Goal: Transaction & Acquisition: Book appointment/travel/reservation

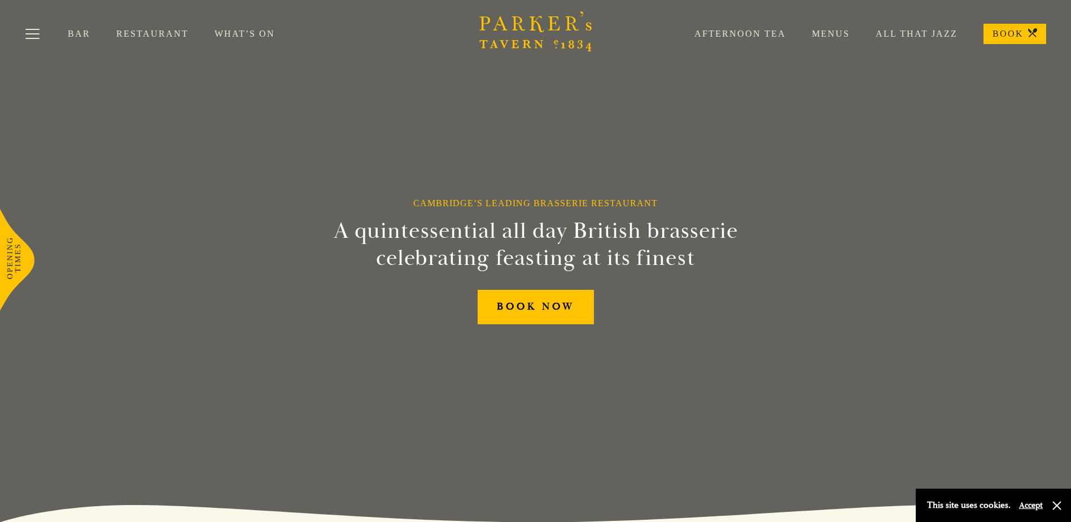
click at [850, 32] on link "Menus" at bounding box center [818, 33] width 64 height 11
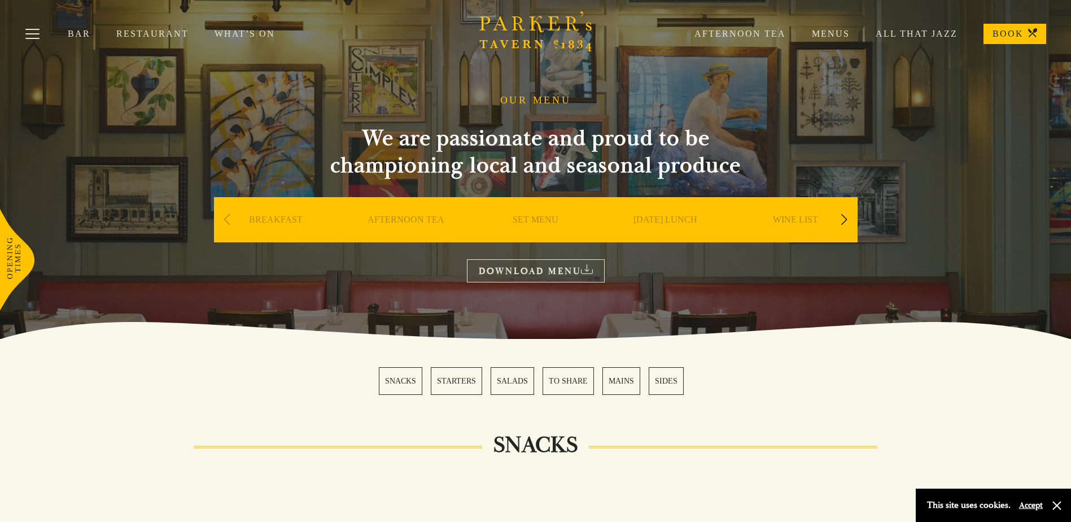
click at [847, 218] on div "Next slide" at bounding box center [844, 219] width 15 height 25
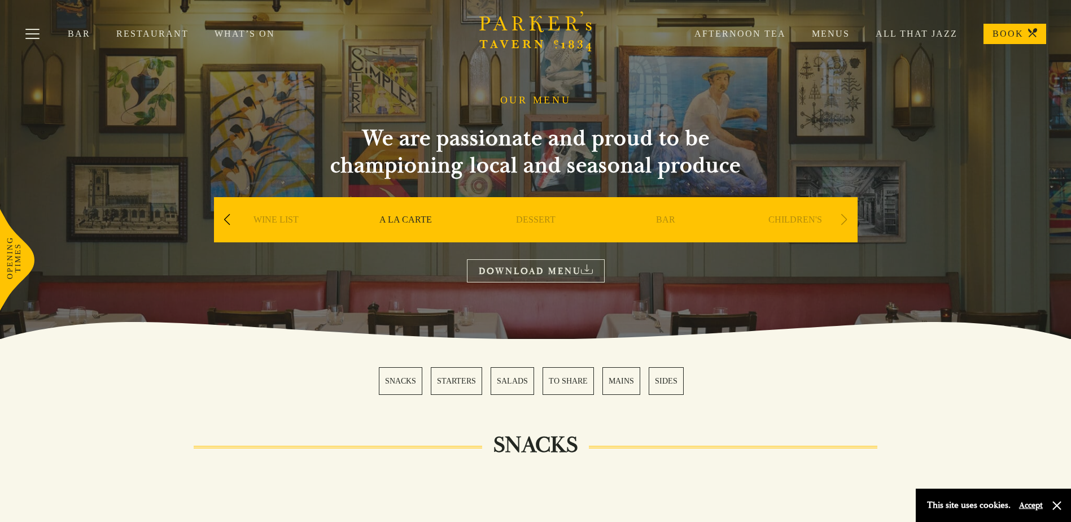
click at [847, 218] on div "Next slide" at bounding box center [844, 219] width 15 height 25
click at [31, 34] on button "Toggle navigation" at bounding box center [32, 36] width 48 height 48
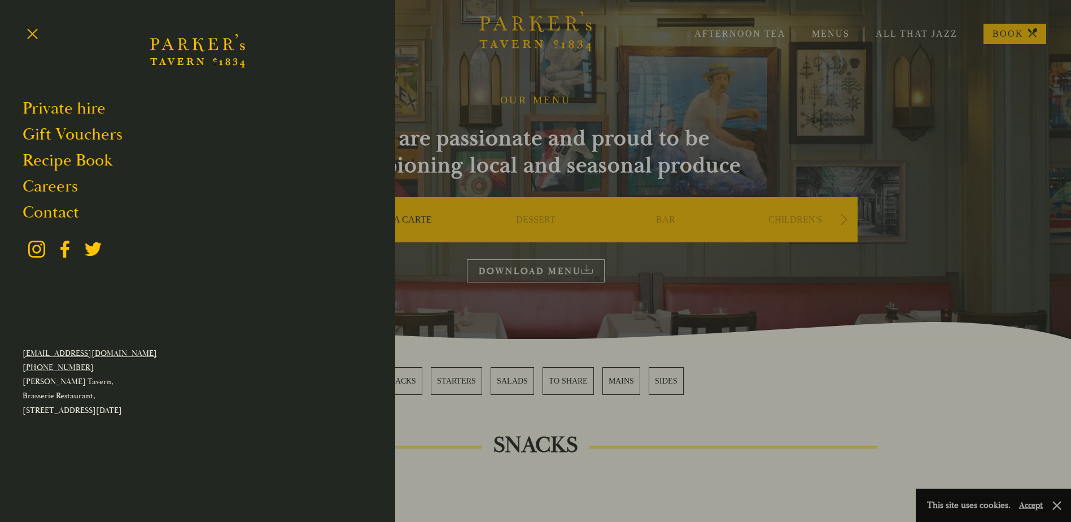
click at [543, 111] on div at bounding box center [535, 261] width 1071 height 522
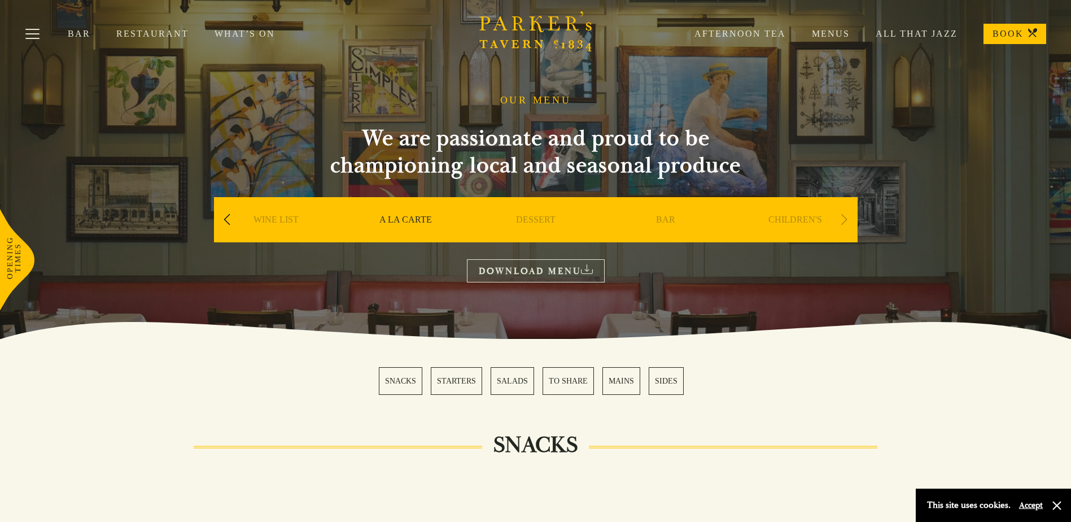
click at [244, 36] on link "What’s On" at bounding box center [258, 33] width 86 height 11
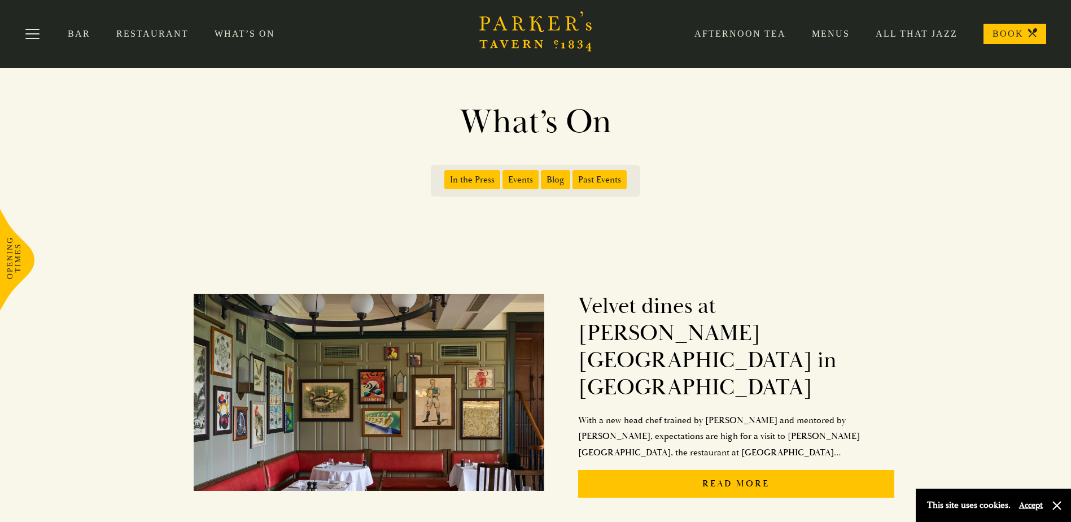
click at [532, 28] on icon "Brasserie Restaurant Cambridge | Parker's Tavern Cambridge" at bounding box center [536, 24] width 15 height 16
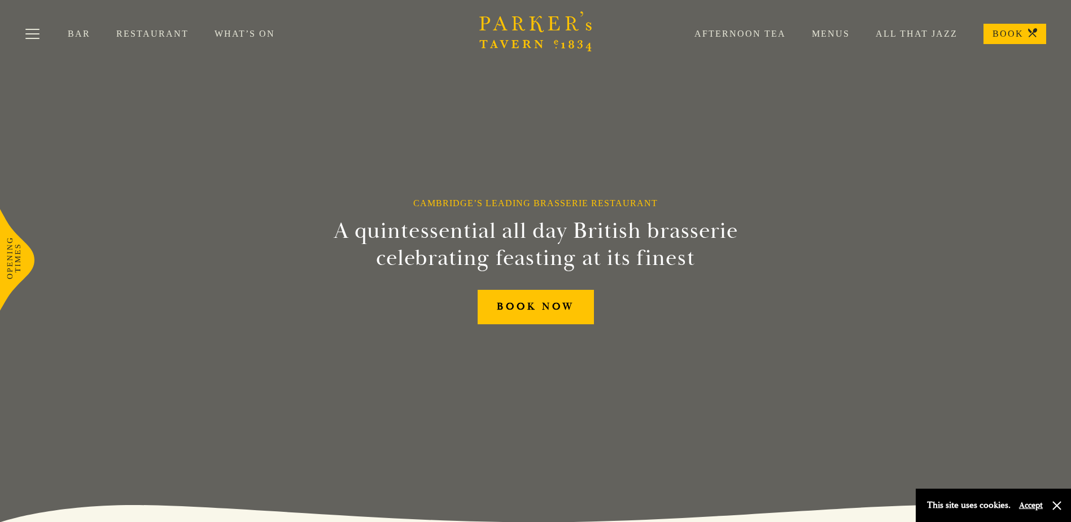
click at [841, 29] on link "Menus" at bounding box center [818, 33] width 64 height 11
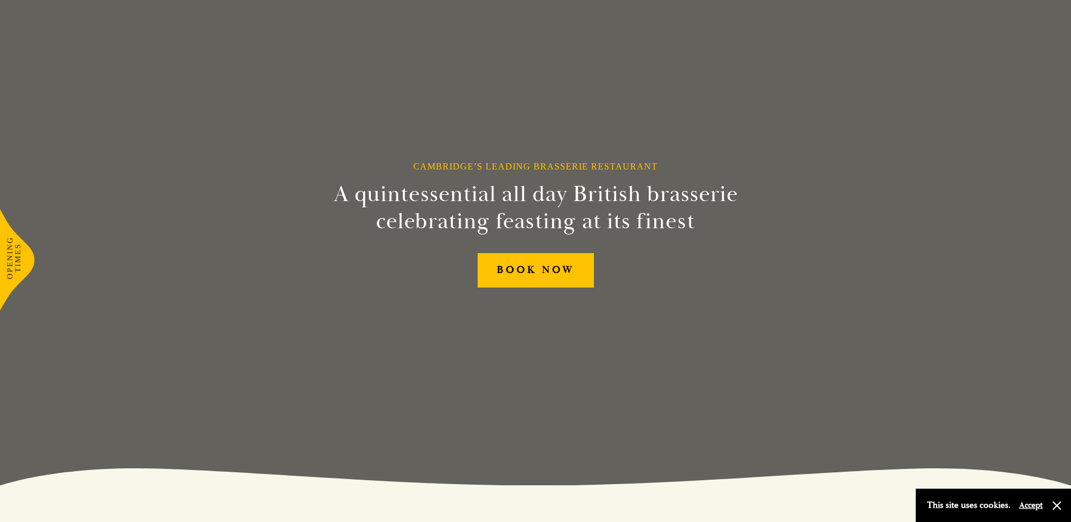
scroll to position [113, 0]
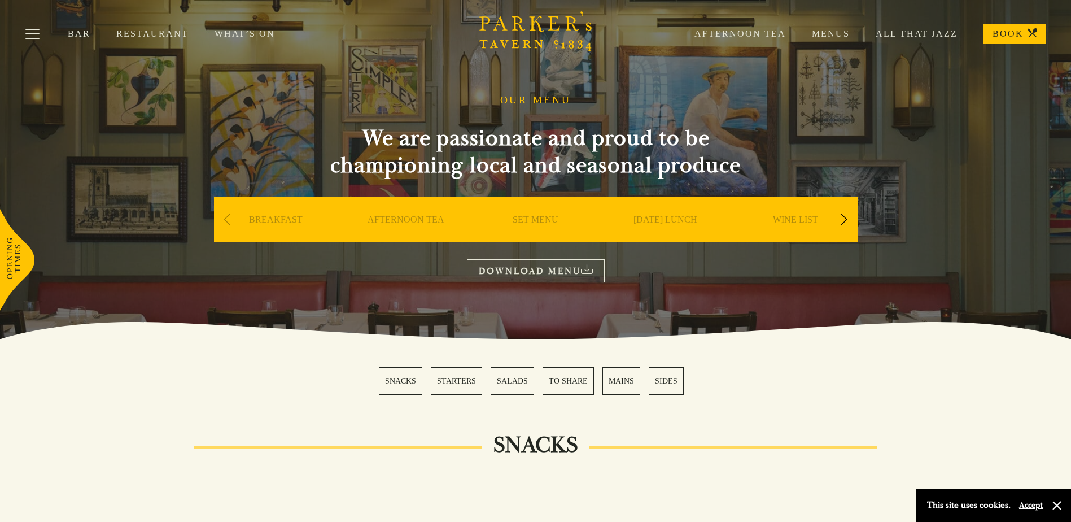
click at [540, 223] on link "SET MENU" at bounding box center [536, 236] width 46 height 45
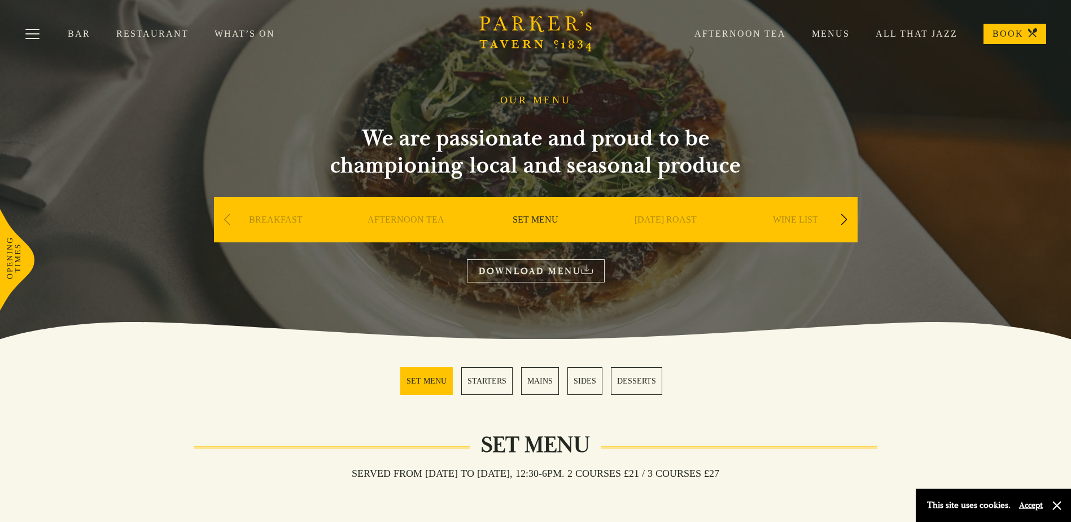
click at [842, 219] on div "Next slide" at bounding box center [844, 219] width 15 height 25
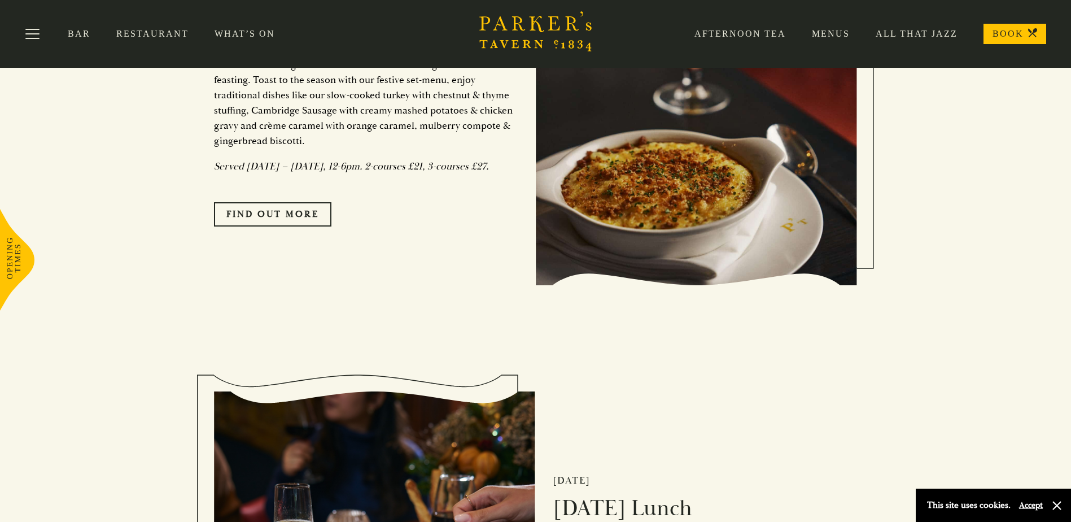
scroll to position [1016, 0]
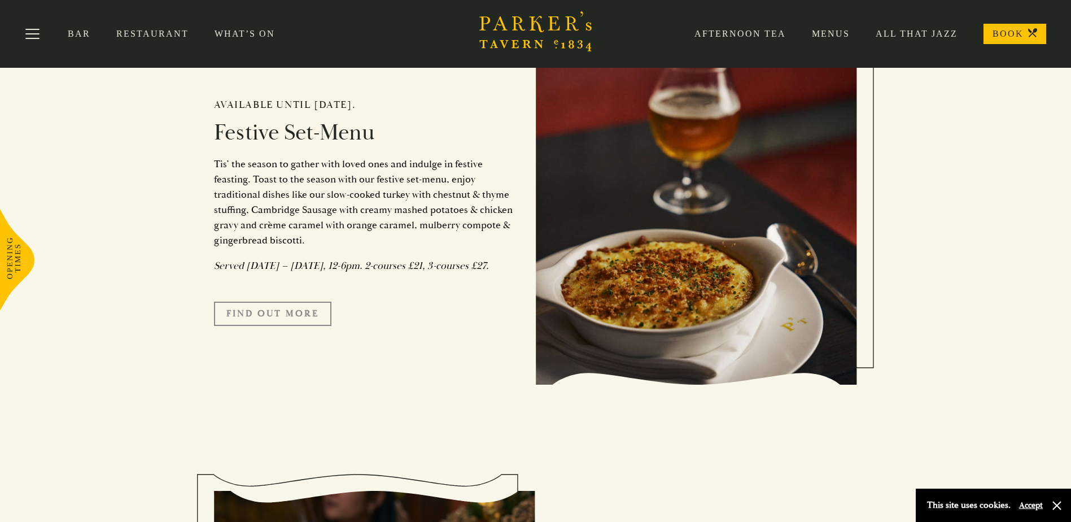
click at [301, 325] on link "FIND OUT MORE" at bounding box center [272, 314] width 117 height 24
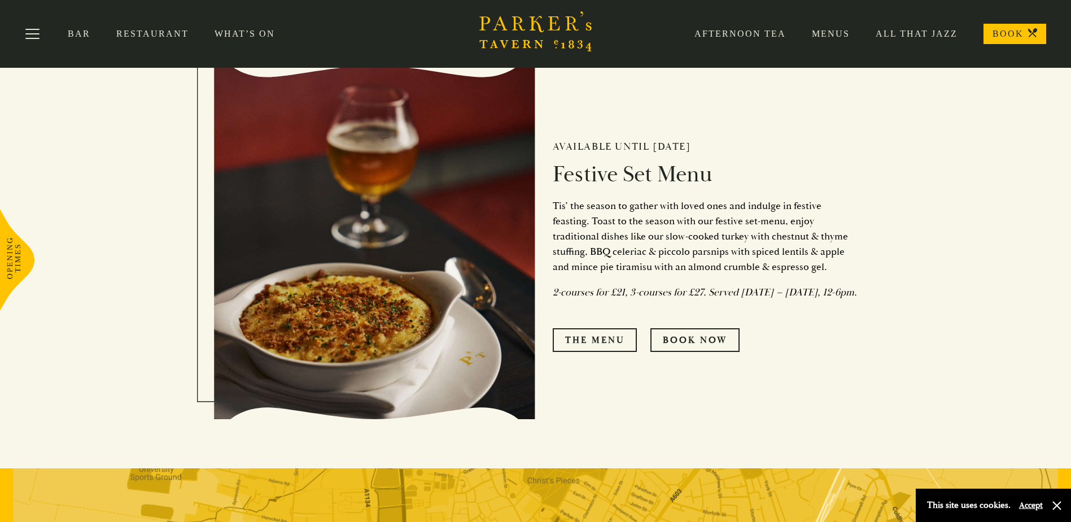
scroll to position [508, 0]
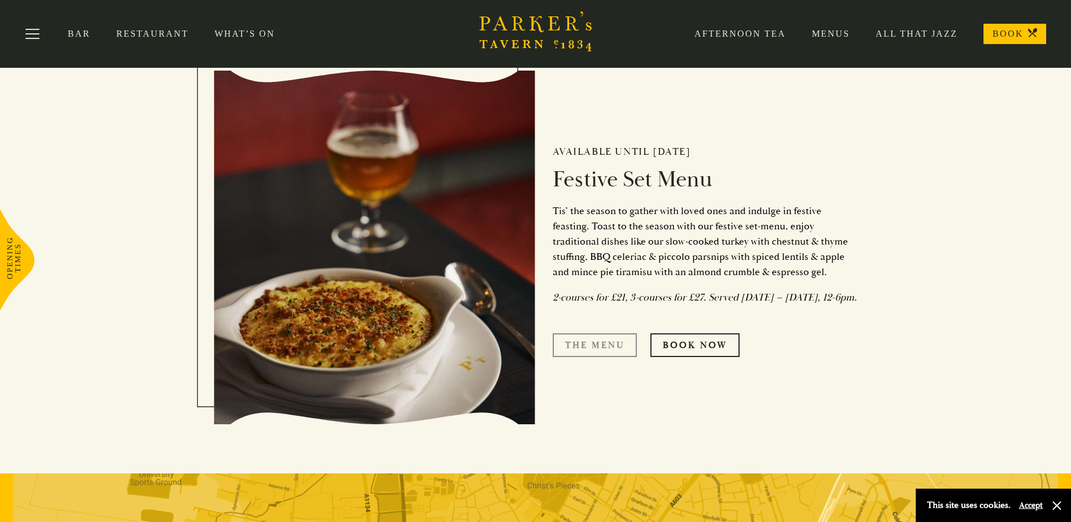
click at [600, 353] on link "The Menu" at bounding box center [595, 345] width 84 height 24
click at [697, 357] on link "Book Now" at bounding box center [695, 345] width 89 height 24
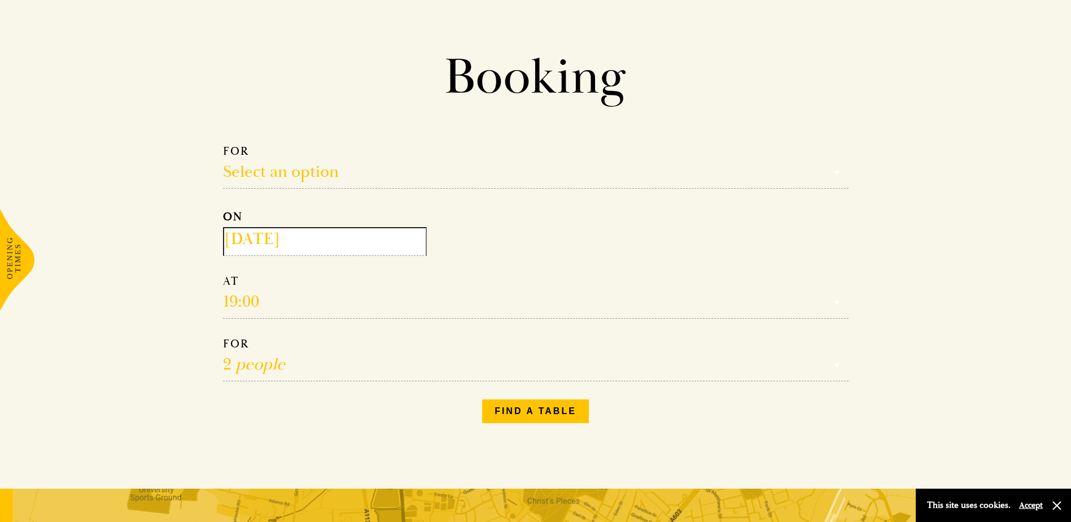
scroll to position [56, 0]
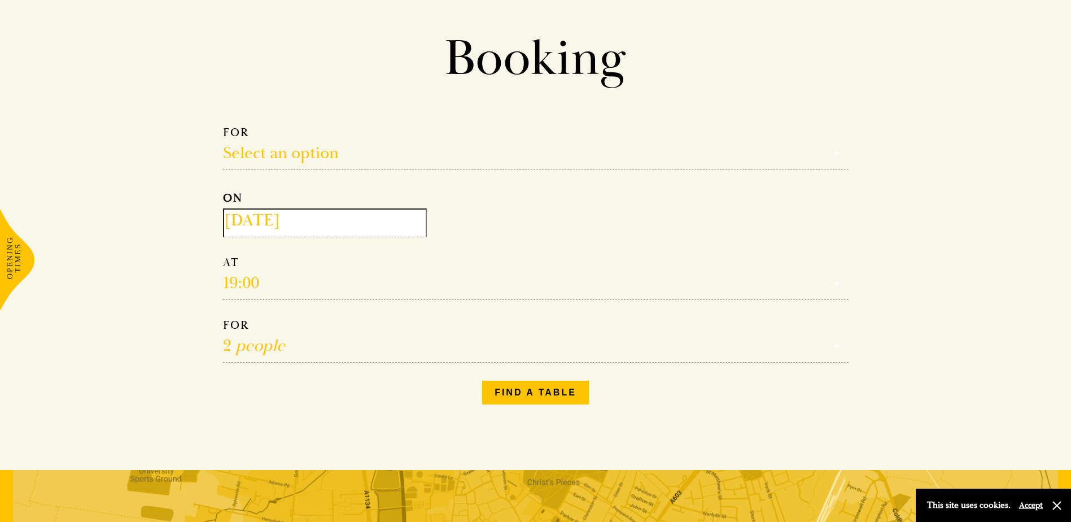
click at [280, 342] on select "1 person 2 people 3 people 4 people 5 people 6 people 7 people 8 people 9 peopl…" at bounding box center [536, 340] width 626 height 45
select select "20"
click at [223, 318] on select "1 person 2 people 3 people 4 people 5 people 6 people 7 people 8 people 9 peopl…" at bounding box center [536, 340] width 626 height 45
click at [307, 156] on select "Select an option Lunch Dinner Afternoon Tea" at bounding box center [536, 147] width 626 height 45
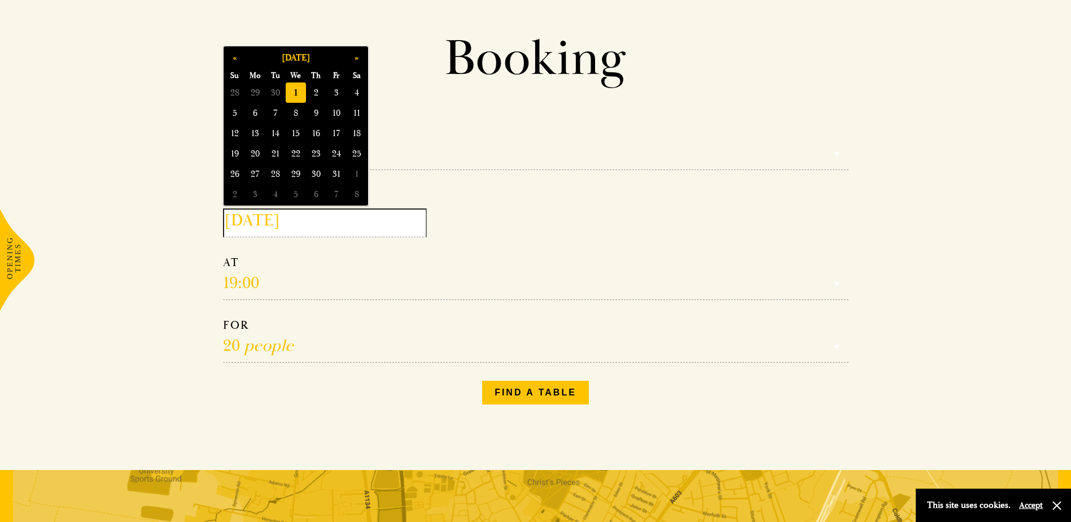
click at [334, 228] on input "[DATE]" at bounding box center [325, 222] width 204 height 29
click at [357, 62] on button "»" at bounding box center [357, 57] width 20 height 20
click at [299, 151] on span "19" at bounding box center [296, 153] width 20 height 20
type input "[DATE]"
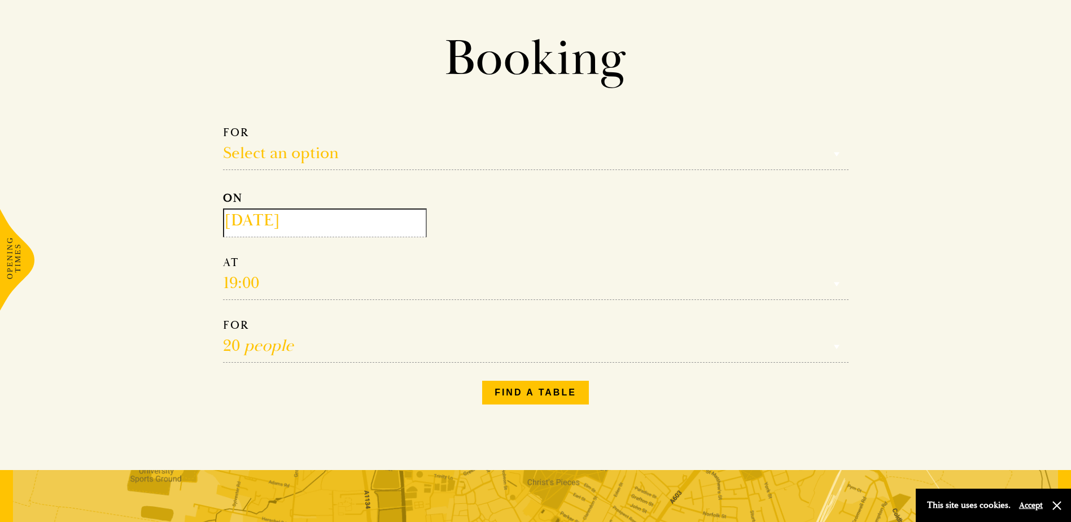
click at [294, 272] on select "Reservation time" at bounding box center [536, 277] width 626 height 45
click at [313, 156] on select "Select an option Lunch Dinner Afternoon Tea" at bounding box center [536, 147] width 626 height 45
select select "134868"
click at [223, 125] on select "Select an option Lunch Dinner Afternoon Tea" at bounding box center [536, 147] width 626 height 45
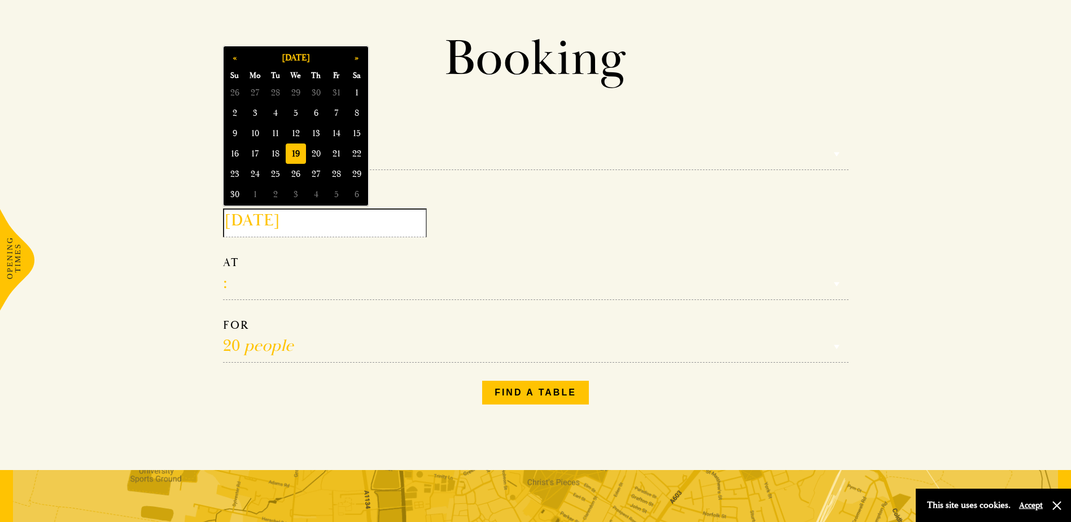
click at [307, 229] on input "[DATE]" at bounding box center [325, 222] width 204 height 29
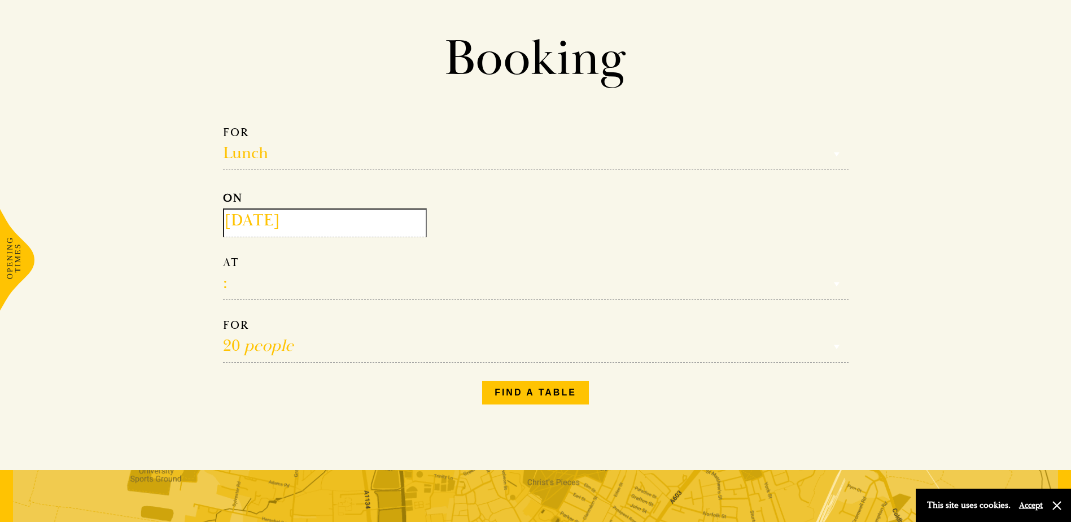
click at [315, 269] on select "12:00 12:30 13:00 13:30 14:00 14:30 15:00 15:30 16:00 16:30 17:00" at bounding box center [536, 277] width 626 height 45
select select "14:00"
click at [223, 255] on select "12:00 12:30 13:00 13:30 14:00 14:30 15:00 15:30 16:00 16:30 17:00" at bounding box center [536, 277] width 626 height 45
click at [522, 395] on button "Find a table" at bounding box center [535, 393] width 107 height 24
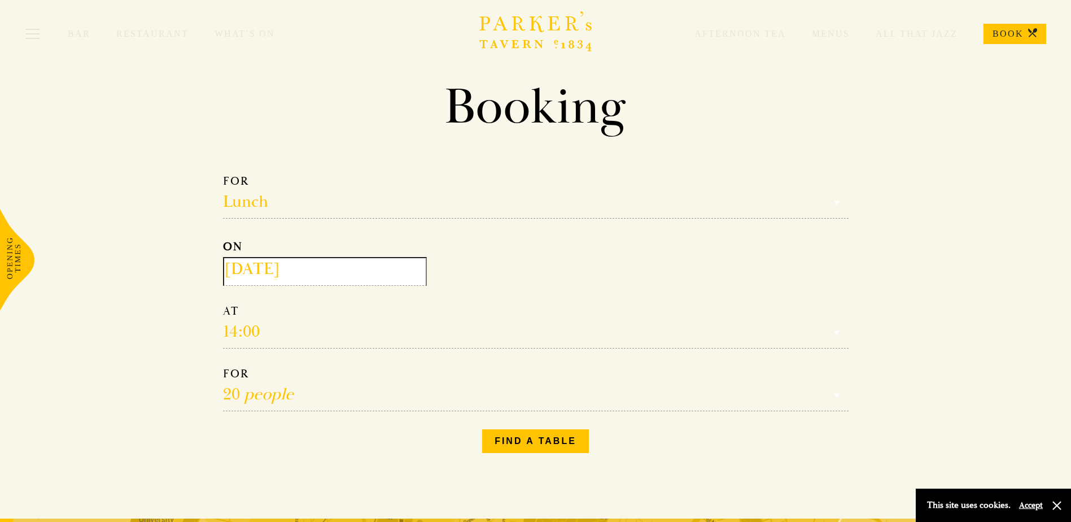
scroll to position [0, 0]
